Goal: Check status: Check status

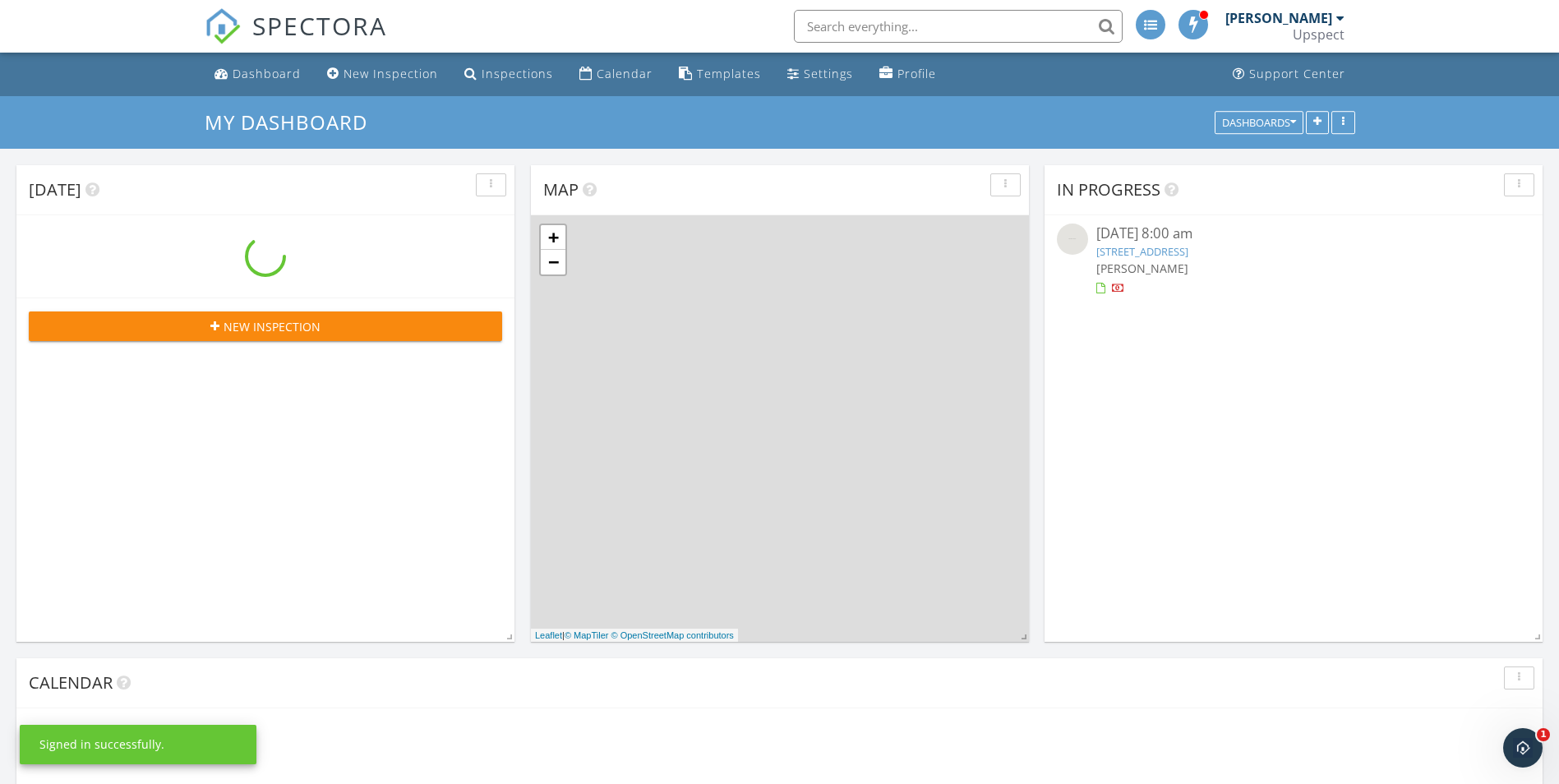
scroll to position [1521, 1585]
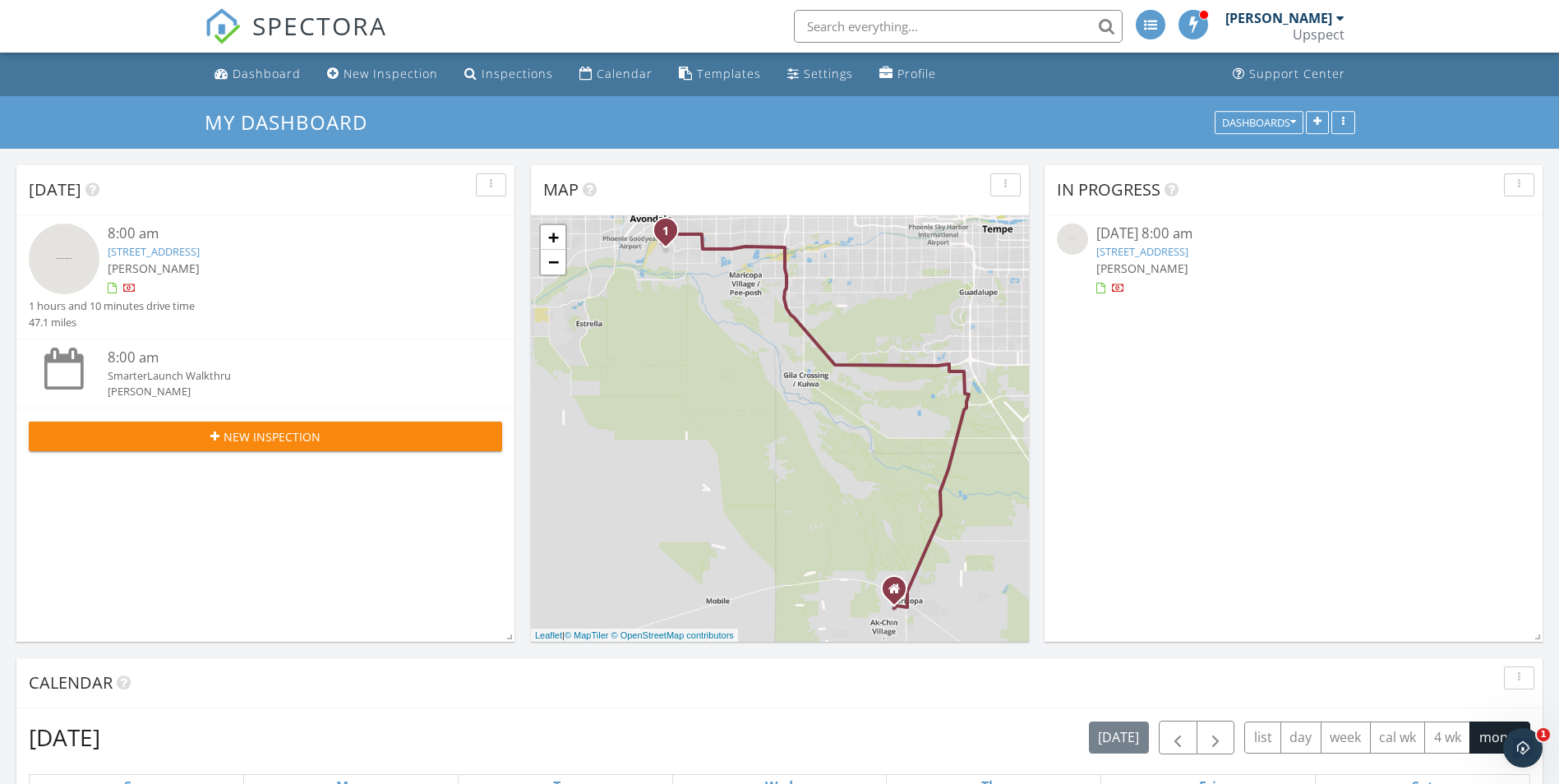
click at [200, 255] on link "[STREET_ADDRESS]" at bounding box center [154, 251] width 92 height 15
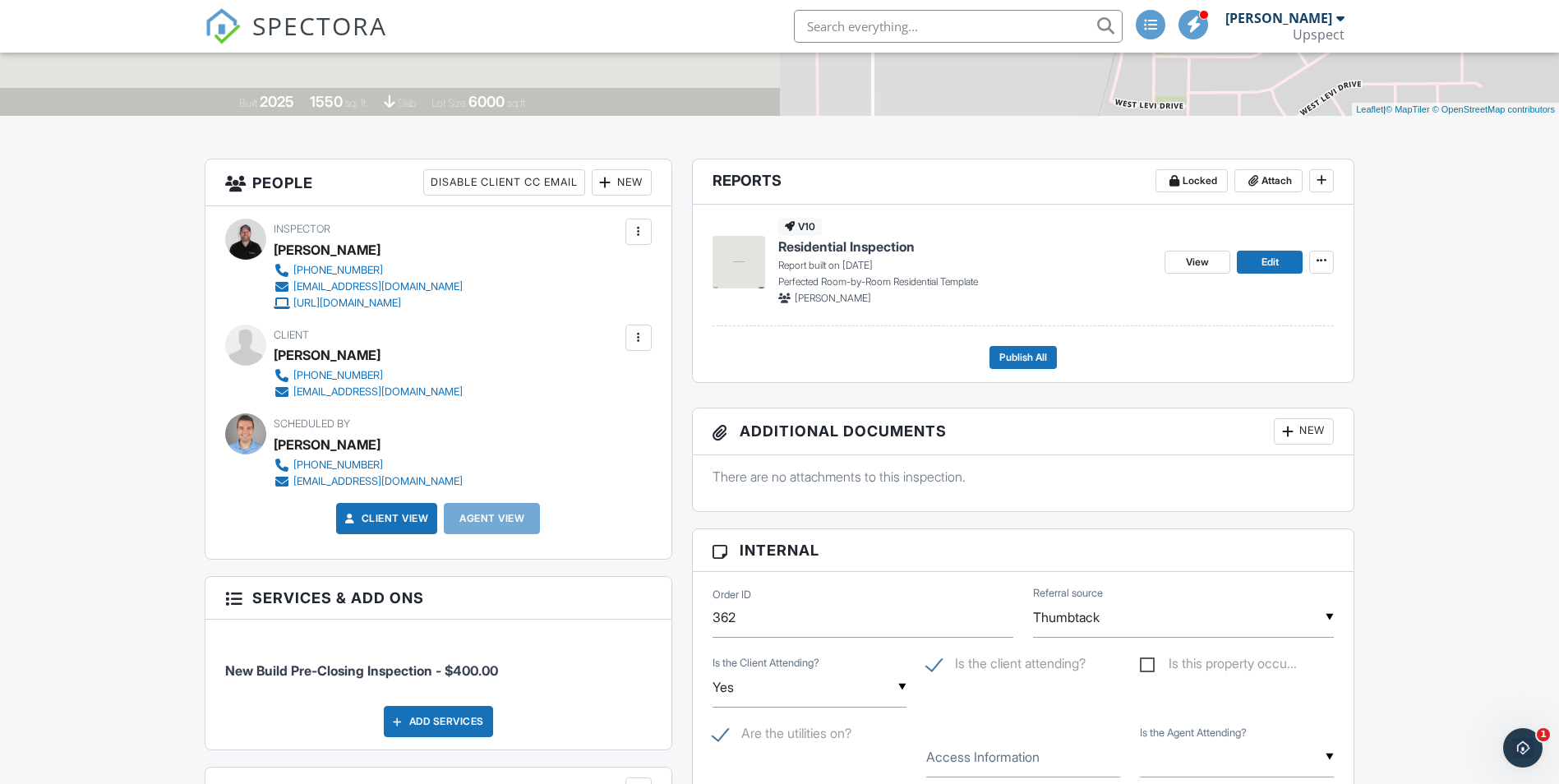
scroll to position [329, 0]
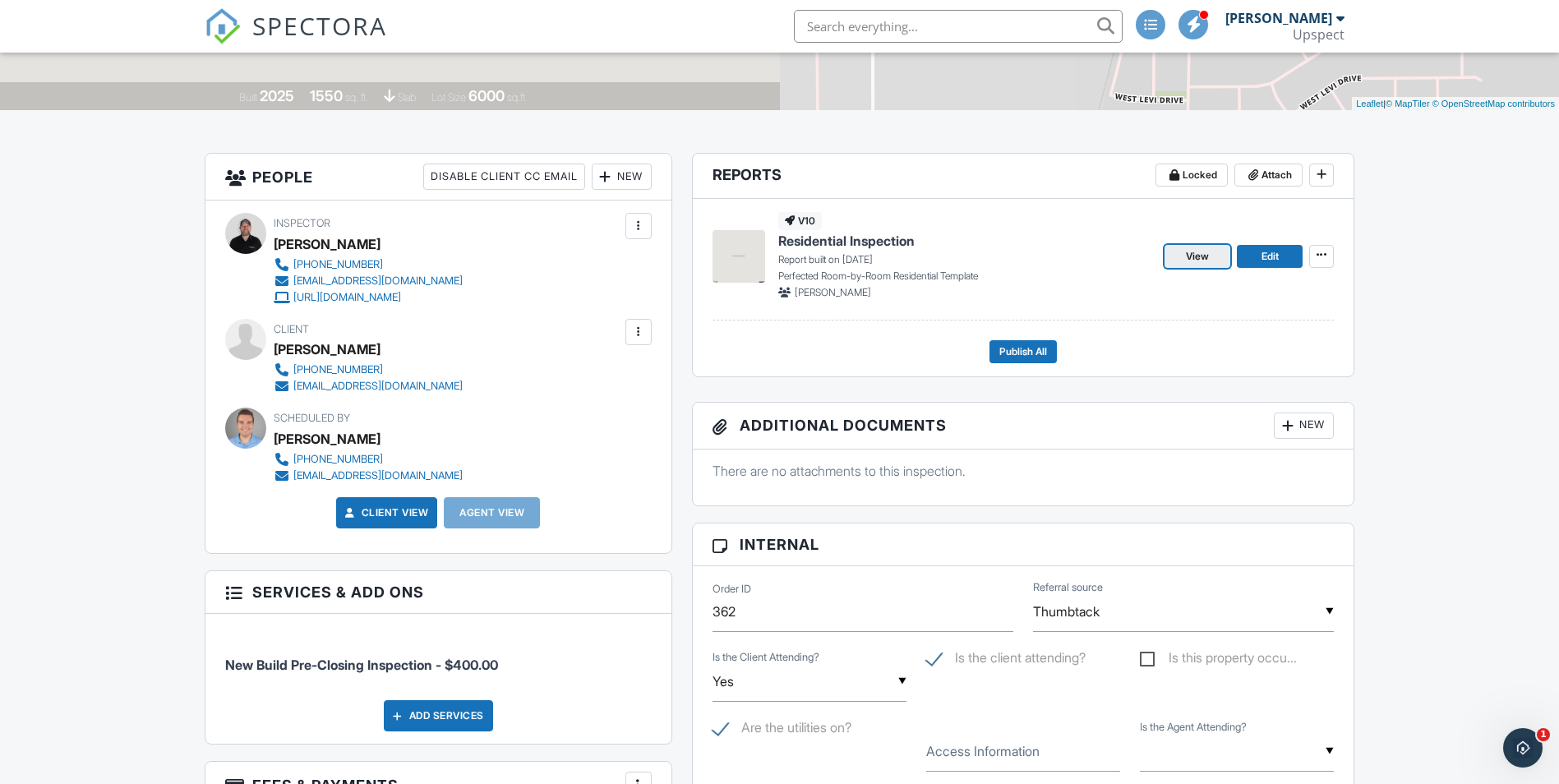
click at [1208, 258] on span "View" at bounding box center [1198, 256] width 23 height 16
click at [1196, 260] on span "View" at bounding box center [1198, 256] width 23 height 16
